Goal: Information Seeking & Learning: Learn about a topic

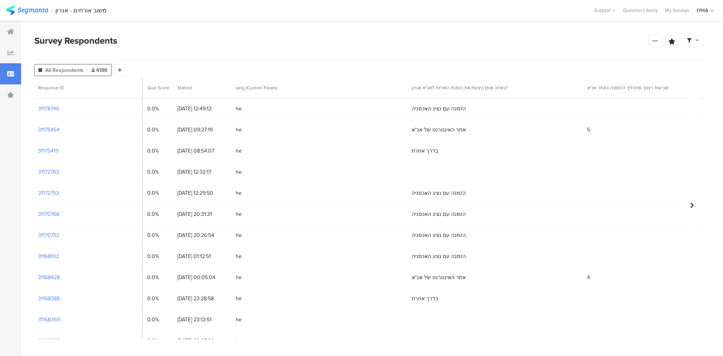
scroll to position [0, 1671]
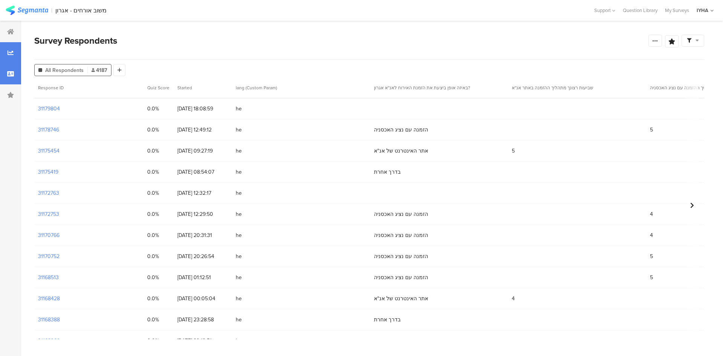
click at [8, 52] on icon at bounding box center [11, 53] width 6 height 6
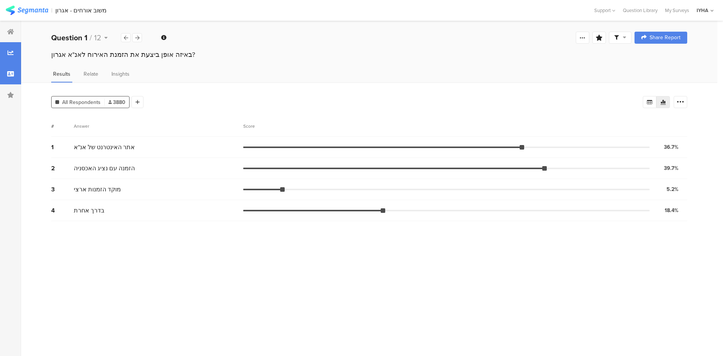
click at [15, 78] on div at bounding box center [10, 73] width 21 height 21
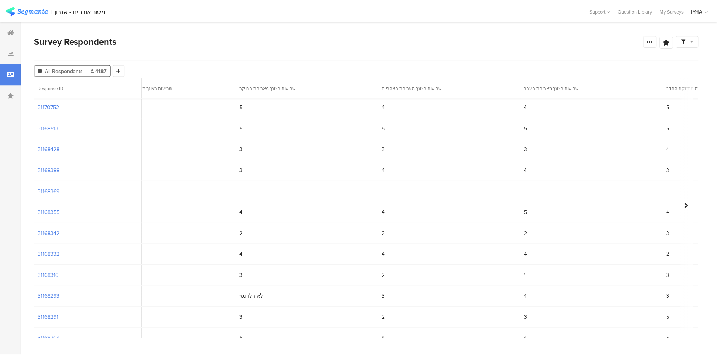
scroll to position [151, 1285]
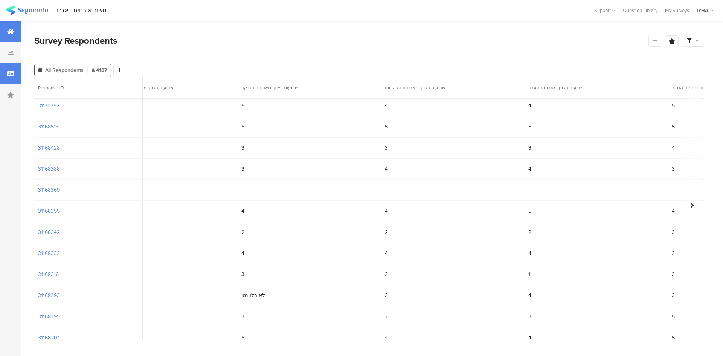
click at [14, 32] on div at bounding box center [10, 31] width 21 height 21
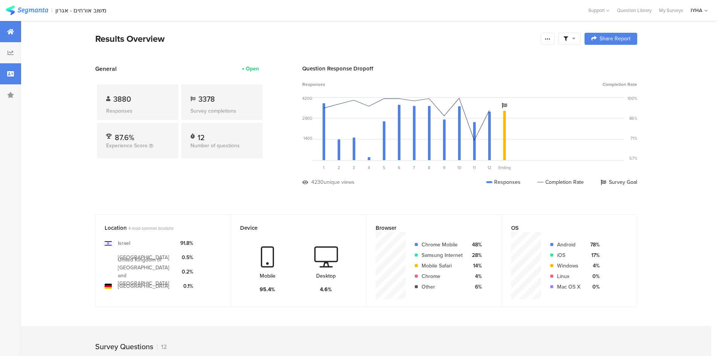
click at [7, 75] on div at bounding box center [10, 73] width 21 height 21
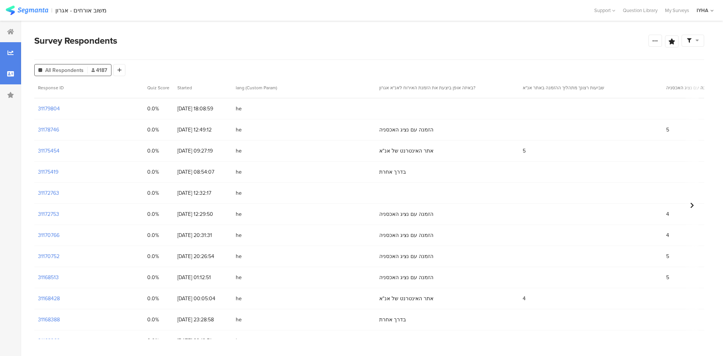
click at [7, 55] on div at bounding box center [10, 52] width 21 height 21
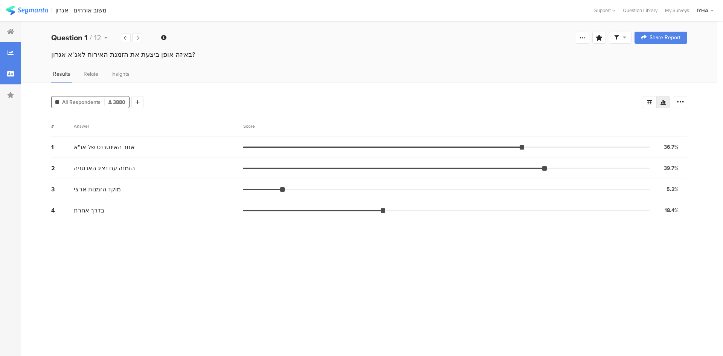
click at [0, 71] on div at bounding box center [10, 73] width 21 height 21
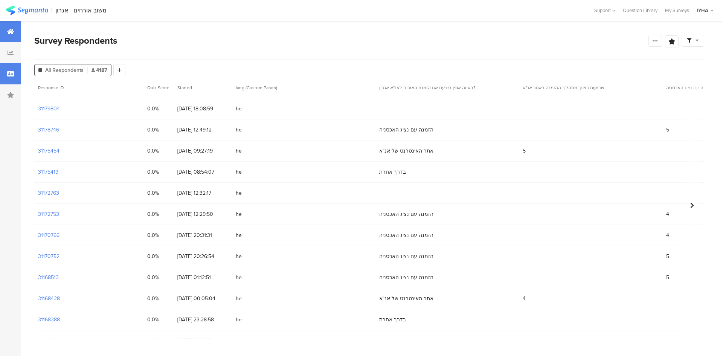
click at [13, 25] on div at bounding box center [10, 31] width 21 height 21
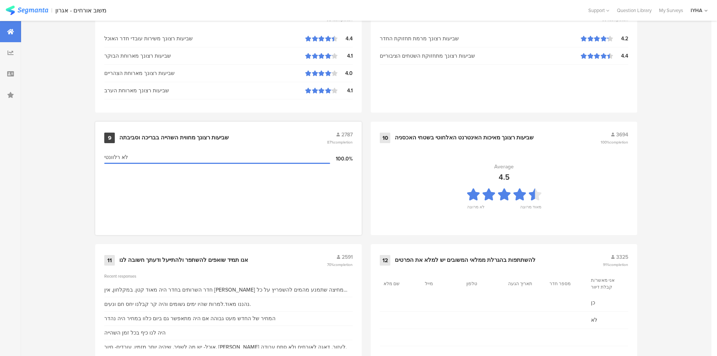
scroll to position [748, 0]
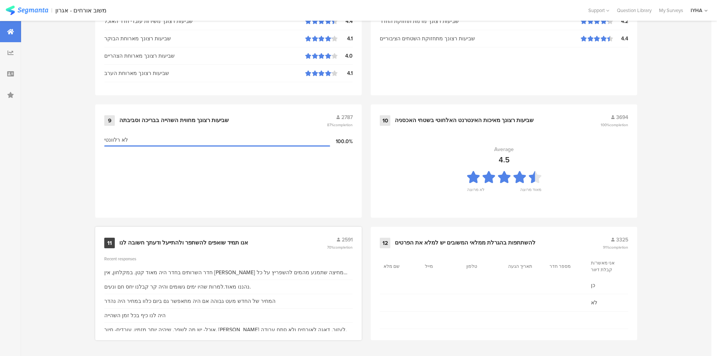
click at [154, 242] on div "אנו תמיד שואפים להשתפר ולהתייעל ודעתך חשובה לנו" at bounding box center [183, 243] width 129 height 8
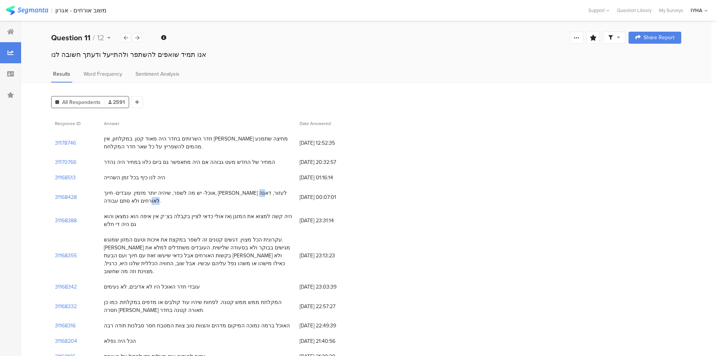
drag, startPoint x: 126, startPoint y: 193, endPoint x: 116, endPoint y: 194, distance: 9.8
click at [116, 194] on div "אוכל- יש מה לשפר, שיהיה יותר מזמין. עובדים- חיוך, רצון לעזור, דאגה לאורחים ולא …" at bounding box center [198, 197] width 188 height 16
click at [138, 199] on div "אוכל- יש מה לשפר, שיהיה יותר מזמין. עובדים- חיוך, רצון לעזור, דאגה לאורחים ולא …" at bounding box center [198, 197] width 188 height 16
click at [5, 28] on div at bounding box center [10, 31] width 21 height 21
